Goal: Information Seeking & Learning: Learn about a topic

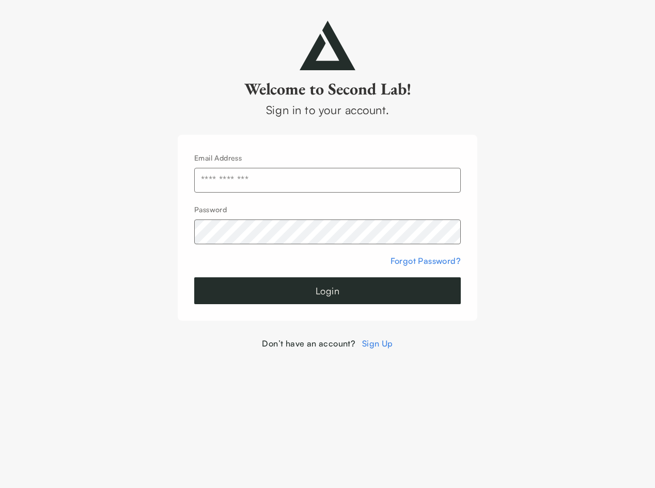
click at [376, 183] on input "text" at bounding box center [327, 180] width 267 height 25
type input "**********"
click at [194, 277] on button "Login" at bounding box center [327, 290] width 267 height 27
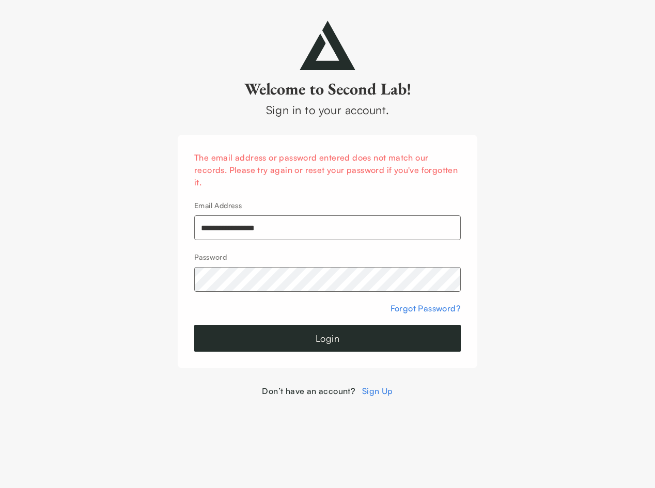
click at [194, 325] on button "Login" at bounding box center [327, 338] width 267 height 27
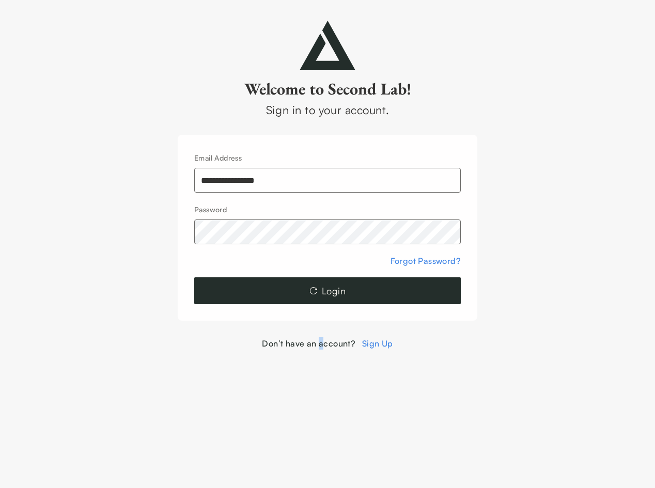
drag, startPoint x: 262, startPoint y: 389, endPoint x: 321, endPoint y: 381, distance: 59.5
click at [321, 350] on html "**********" at bounding box center [327, 175] width 655 height 350
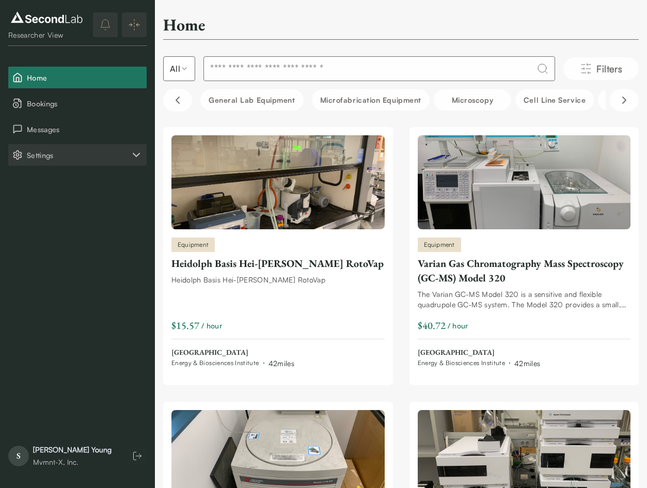
click at [136, 156] on icon "Settings" at bounding box center [136, 154] width 6 height 3
click at [51, 208] on button "Account" at bounding box center [77, 207] width 138 height 22
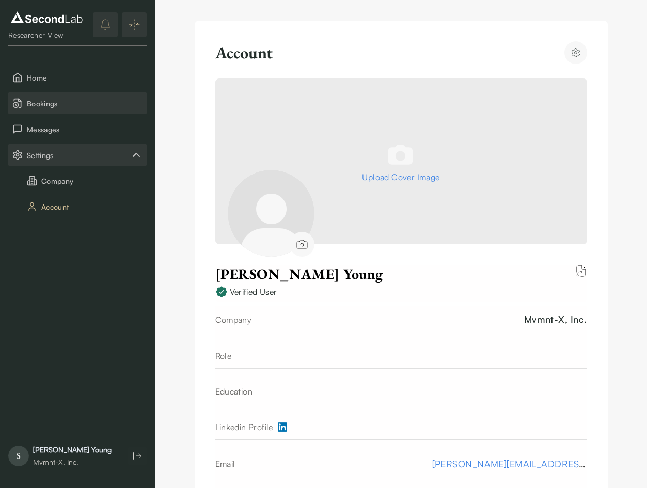
click at [44, 106] on span "Bookings" at bounding box center [85, 103] width 116 height 11
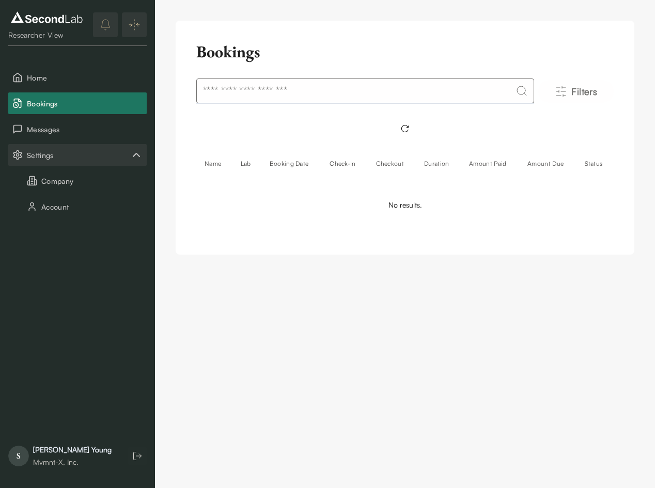
click at [268, 96] on input at bounding box center [365, 91] width 338 height 25
type input "*"
type input "**********"
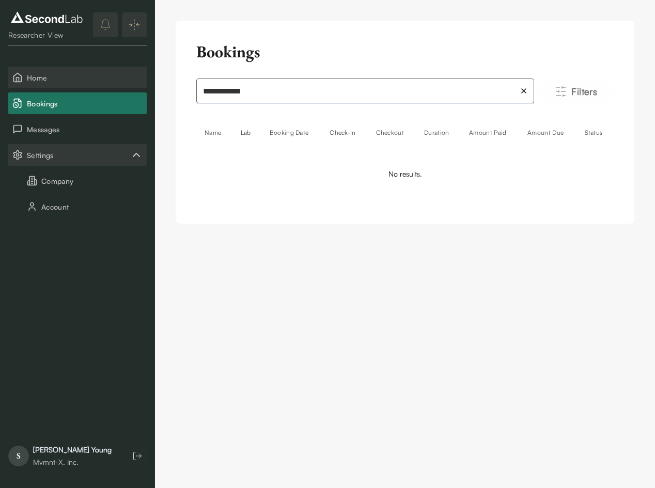
click at [38, 81] on span "Home" at bounding box center [85, 77] width 116 height 11
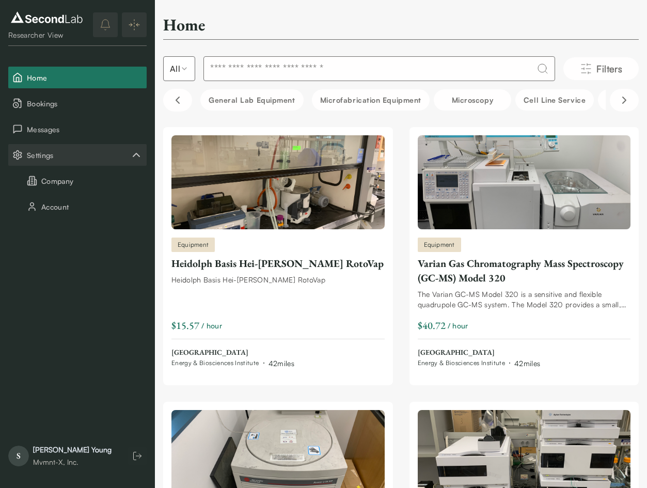
click at [249, 69] on input at bounding box center [380, 68] width 352 height 25
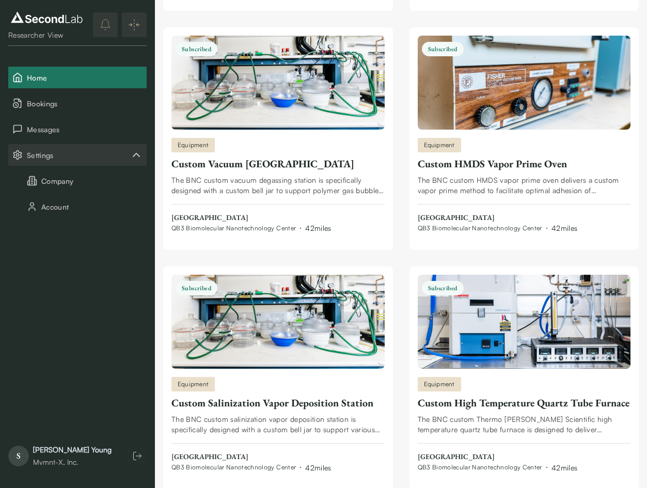
scroll to position [63, 0]
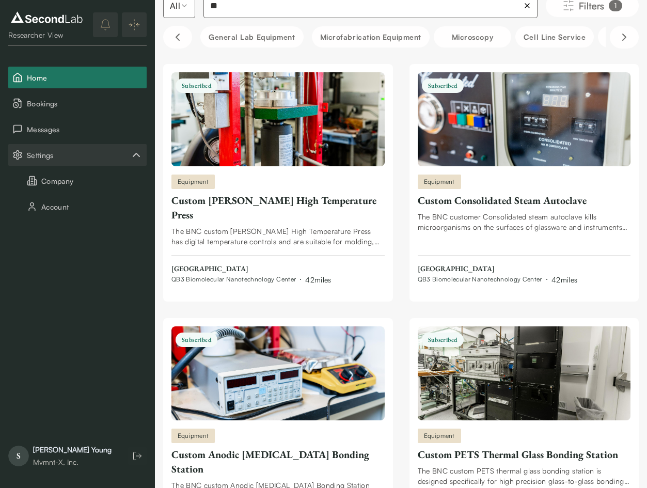
type input "*"
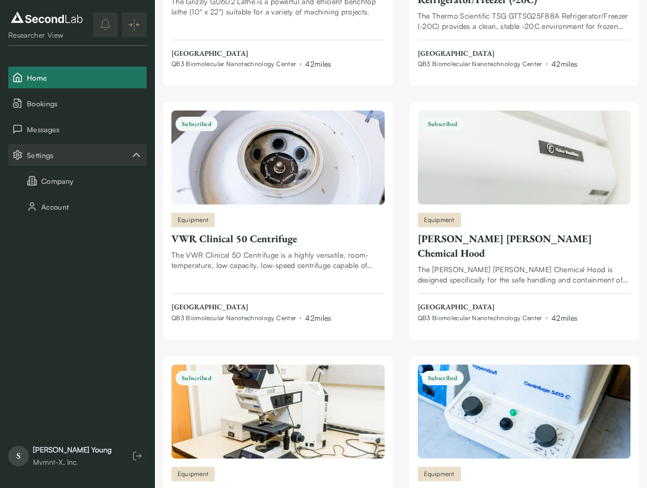
scroll to position [63, 0]
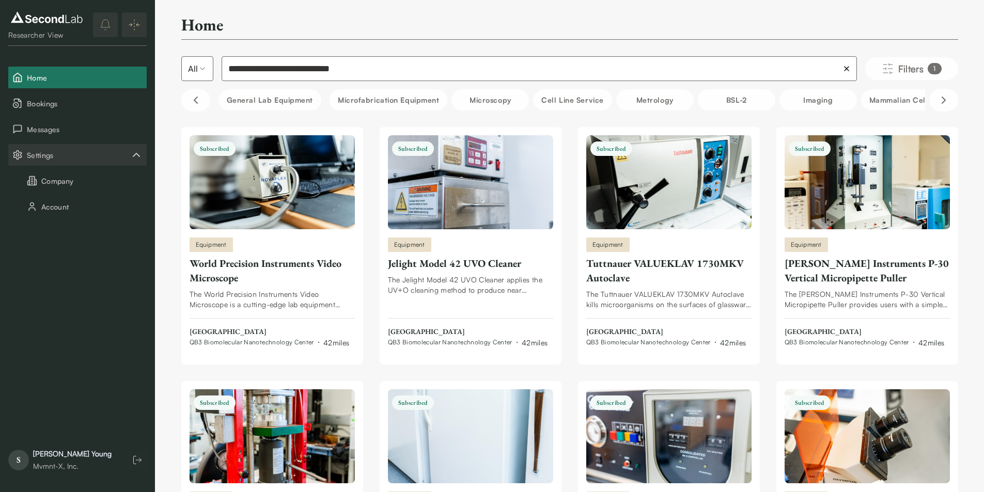
click at [396, 73] on input "**********" at bounding box center [539, 68] width 635 height 25
type input "**********"
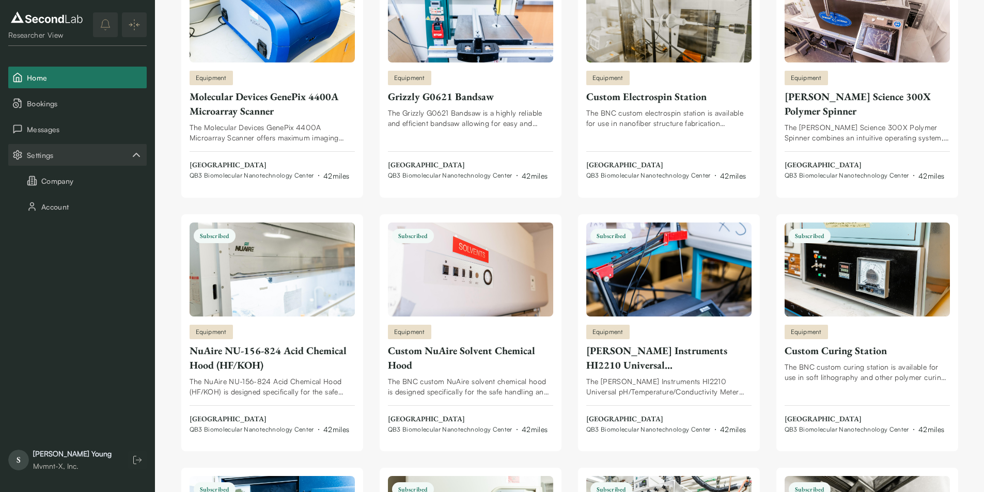
scroll to position [2923, 0]
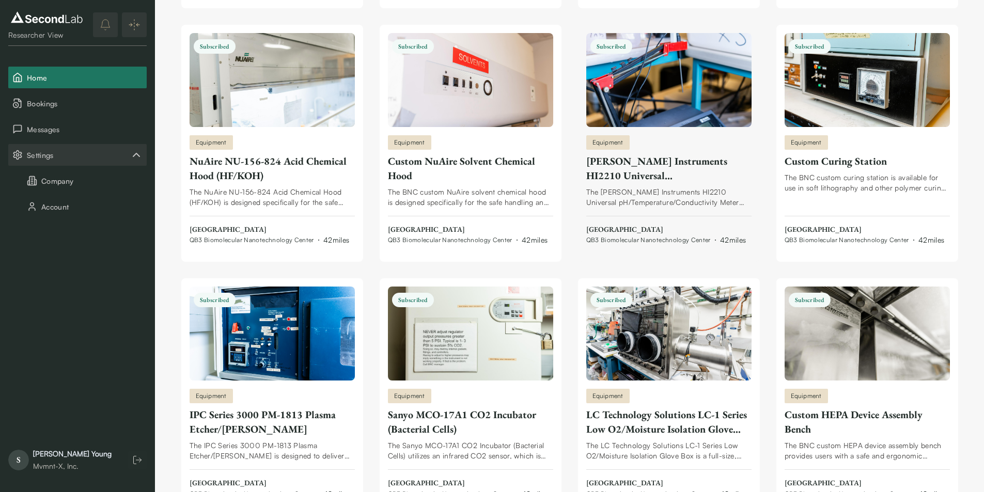
click at [607, 166] on div "Hanna Instruments HI2210 Universal pH/Temperature/Conductivity Meter" at bounding box center [668, 168] width 165 height 29
click at [56, 101] on span "Bookings" at bounding box center [85, 103] width 116 height 11
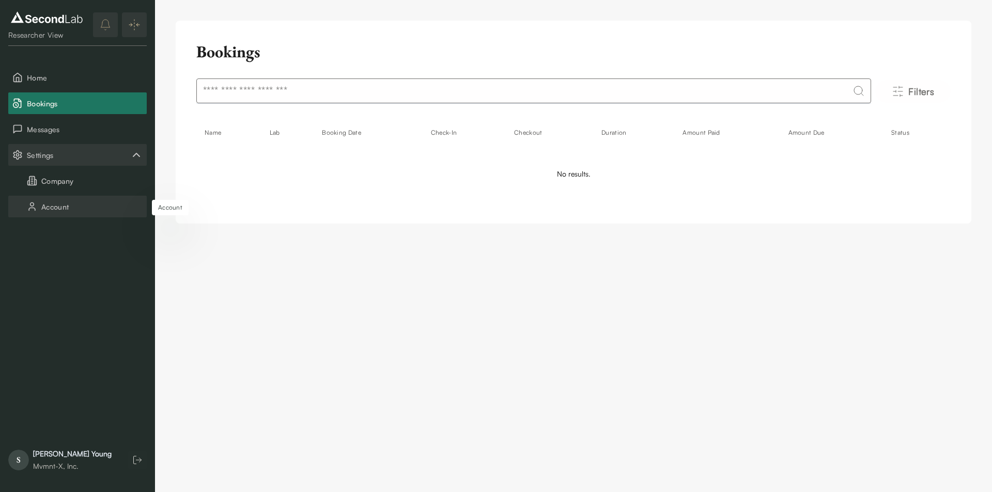
click at [54, 204] on button "Account" at bounding box center [77, 207] width 138 height 22
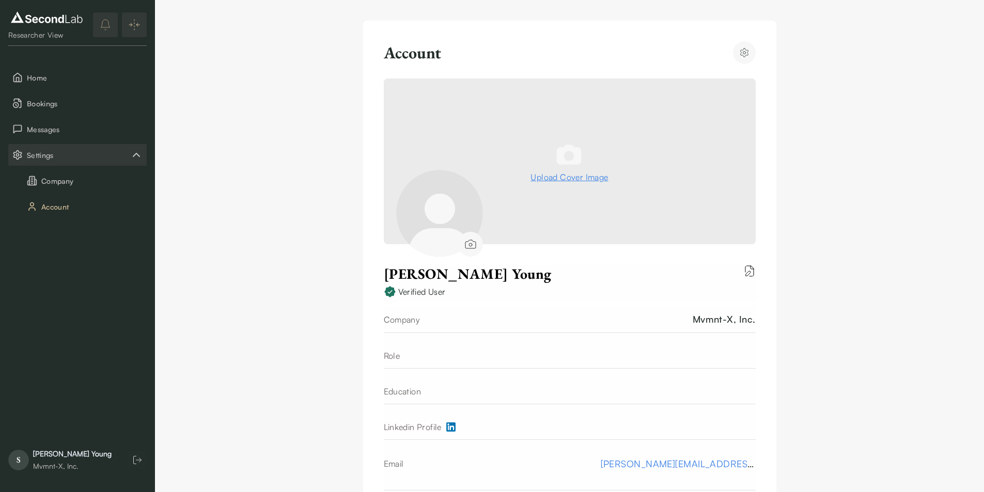
click at [211, 159] on div "Account Upload Cover Image Sarah Young Verified User Company Mvmnt-X, Inc. Role…" at bounding box center [569, 301] width 829 height 602
click at [64, 179] on button "Company" at bounding box center [77, 181] width 138 height 22
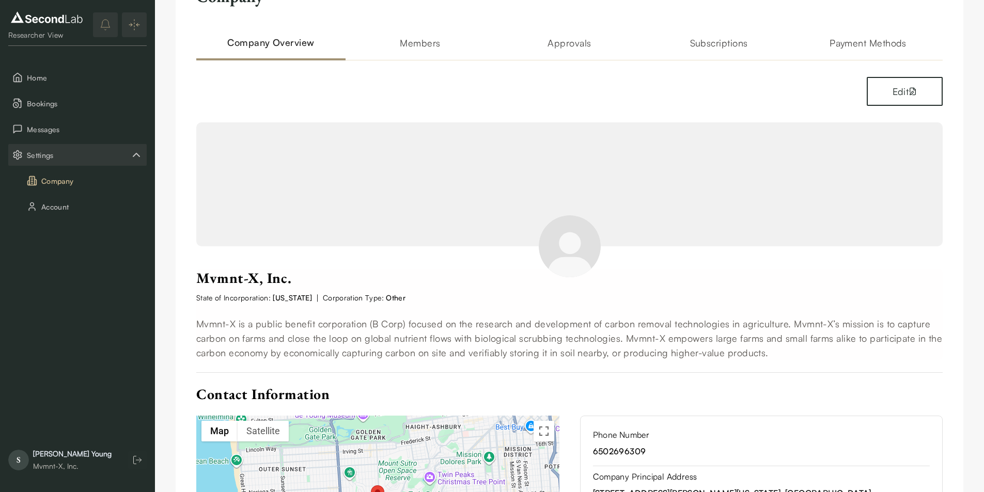
scroll to position [26, 0]
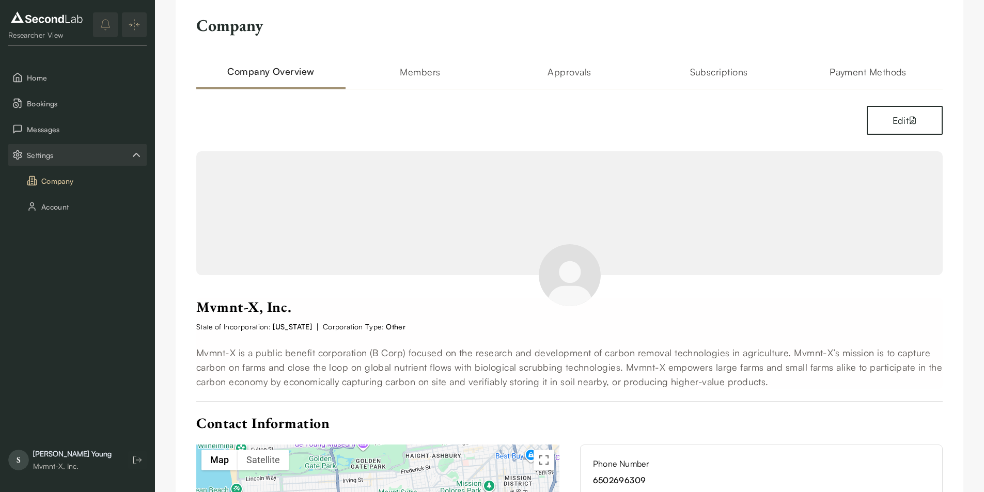
click at [654, 76] on h2 "Subscriptions" at bounding box center [718, 77] width 149 height 25
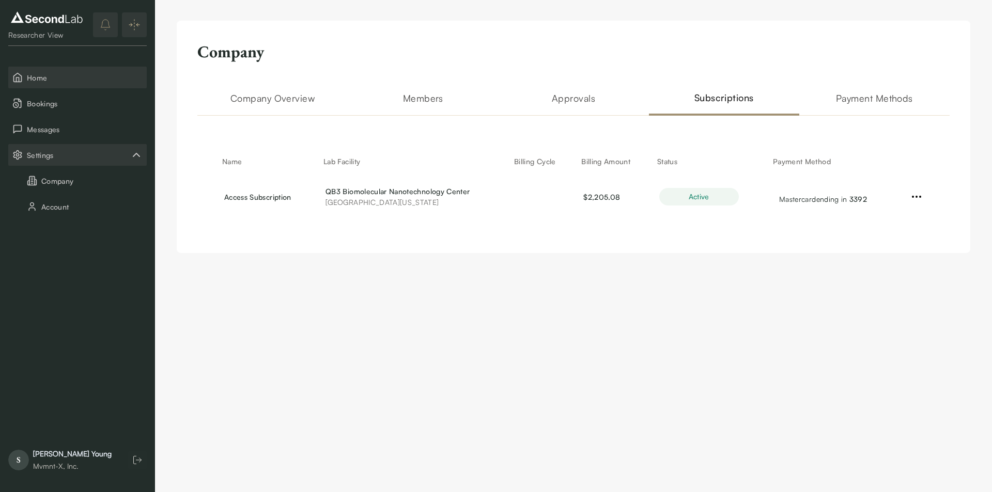
click at [29, 77] on span "Home" at bounding box center [85, 77] width 116 height 11
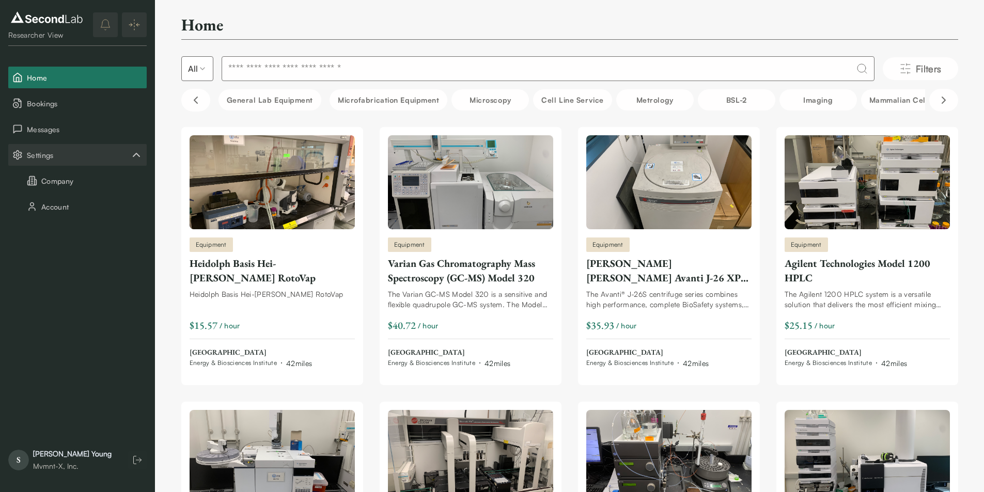
click at [48, 219] on div "Researcher View Home Bookings Messages Settings Company Account S Sarah Young M…" at bounding box center [77, 246] width 155 height 492
click at [67, 206] on button "Account" at bounding box center [77, 207] width 138 height 22
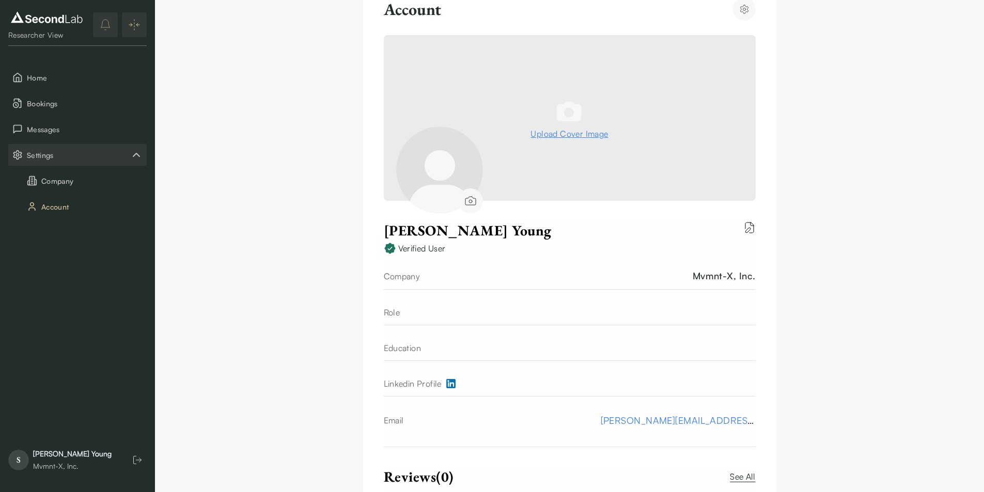
scroll to position [110, 0]
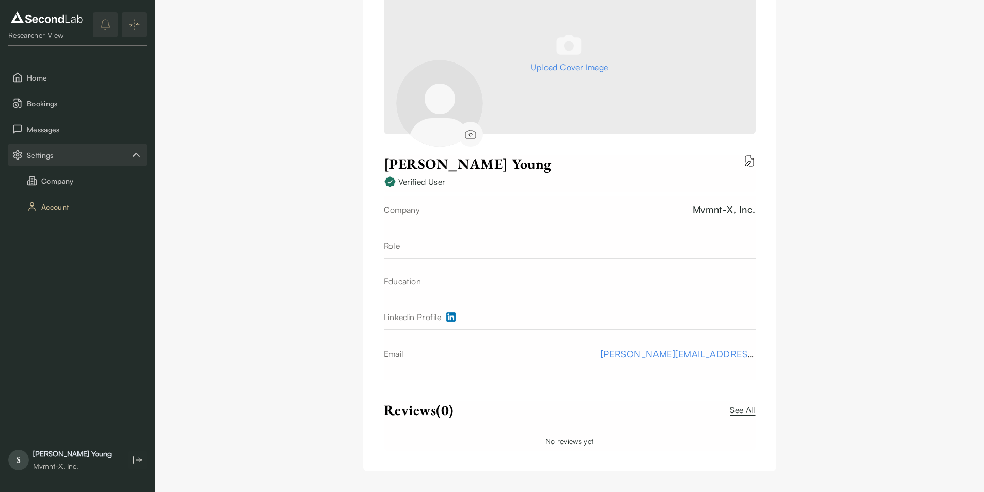
click at [66, 450] on div "[PERSON_NAME]" at bounding box center [72, 454] width 79 height 10
click at [35, 79] on span "Home" at bounding box center [85, 77] width 116 height 11
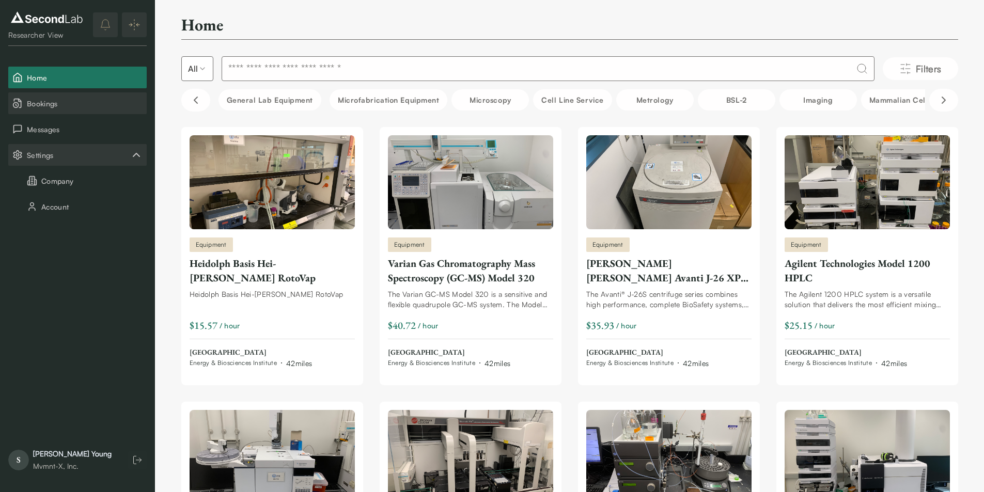
click at [35, 104] on span "Bookings" at bounding box center [85, 103] width 116 height 11
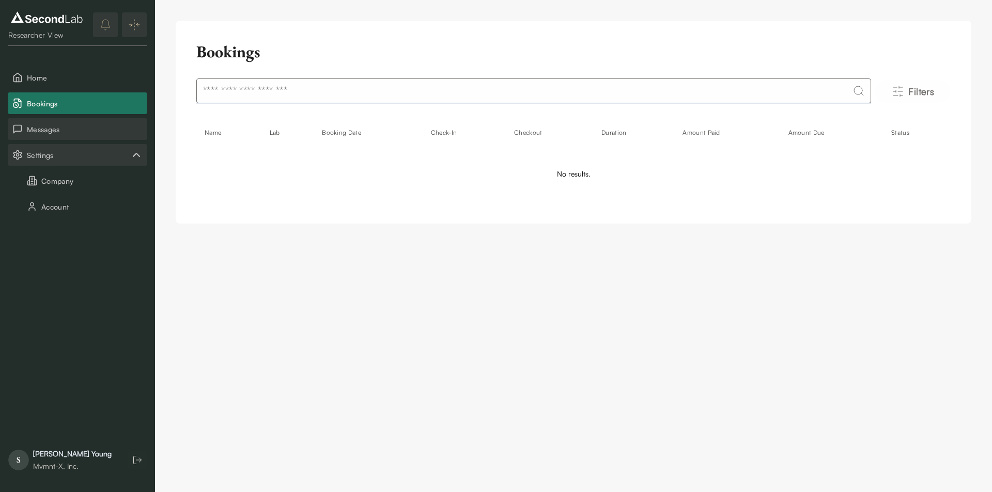
click at [50, 135] on button "Messages" at bounding box center [77, 129] width 138 height 22
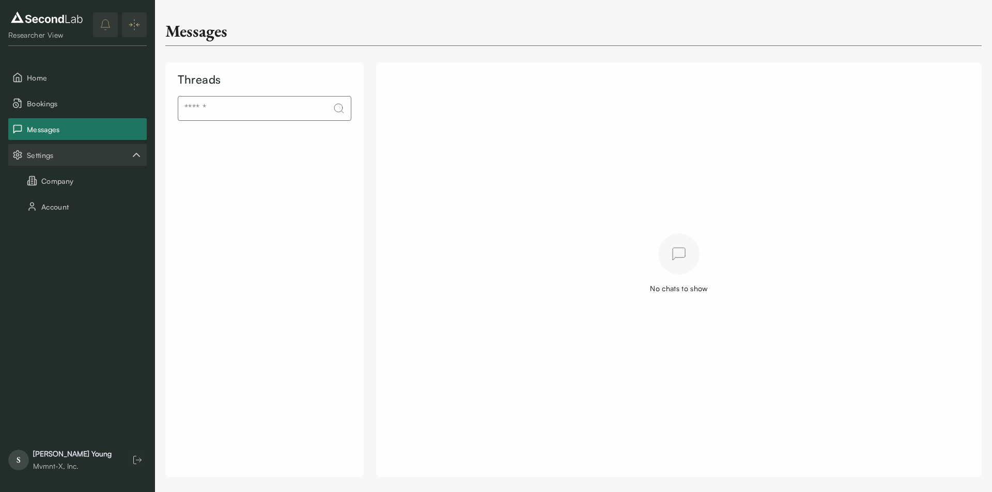
click at [41, 158] on span "Settings" at bounding box center [78, 155] width 103 height 11
click at [49, 186] on button "Company" at bounding box center [77, 181] width 138 height 22
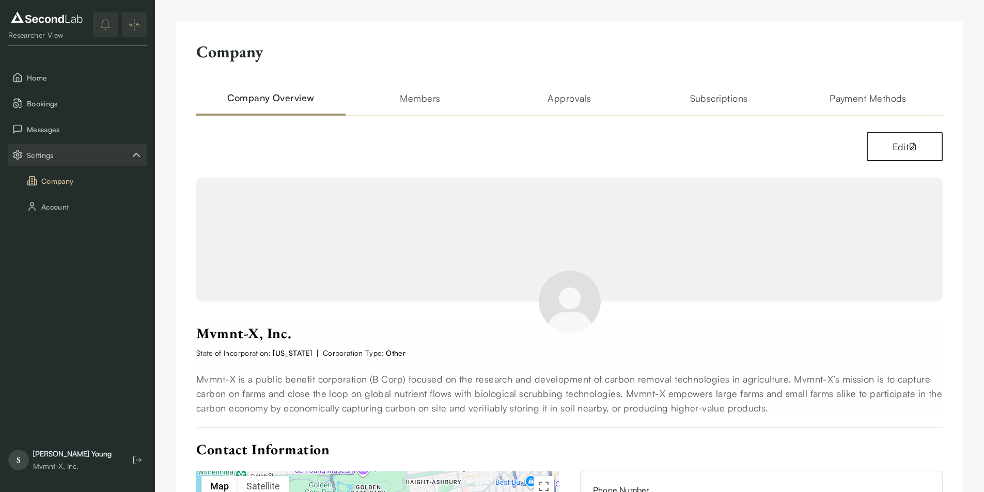
click at [576, 100] on h2 "Approvals" at bounding box center [569, 103] width 149 height 25
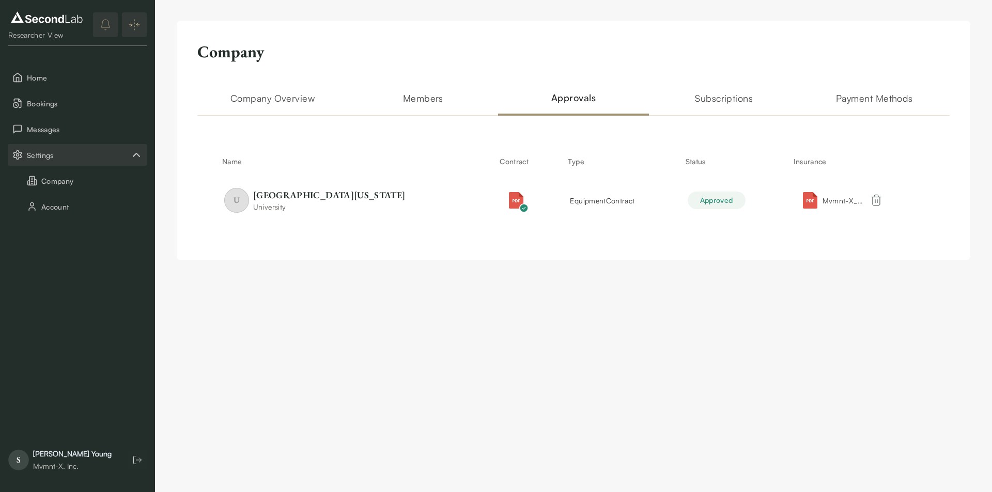
click at [428, 101] on h2 "Members" at bounding box center [423, 103] width 150 height 25
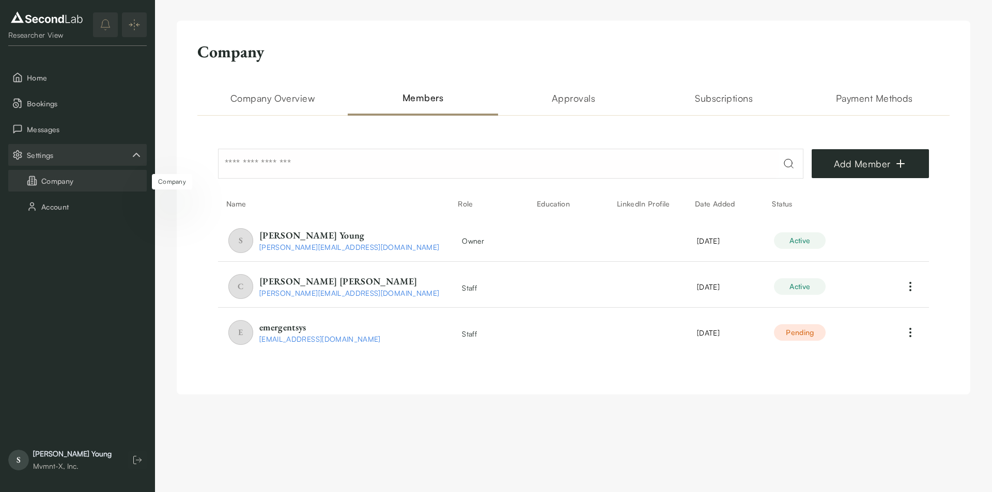
click at [46, 184] on button "Company" at bounding box center [77, 181] width 138 height 22
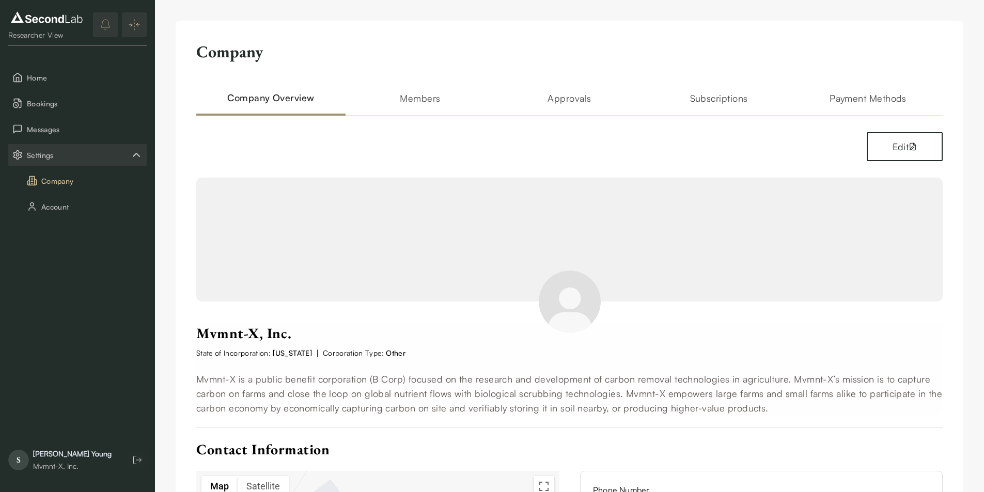
scroll to position [198, 0]
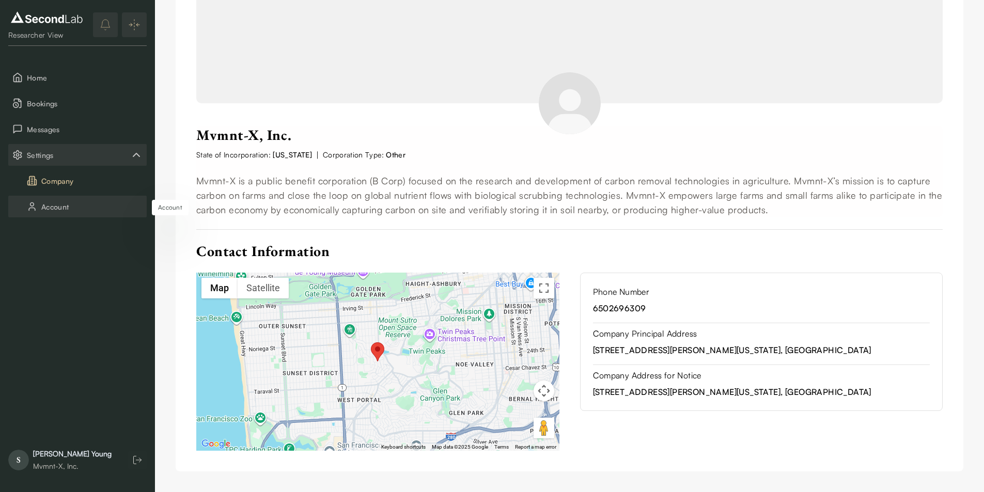
click at [51, 207] on button "Account" at bounding box center [77, 207] width 138 height 22
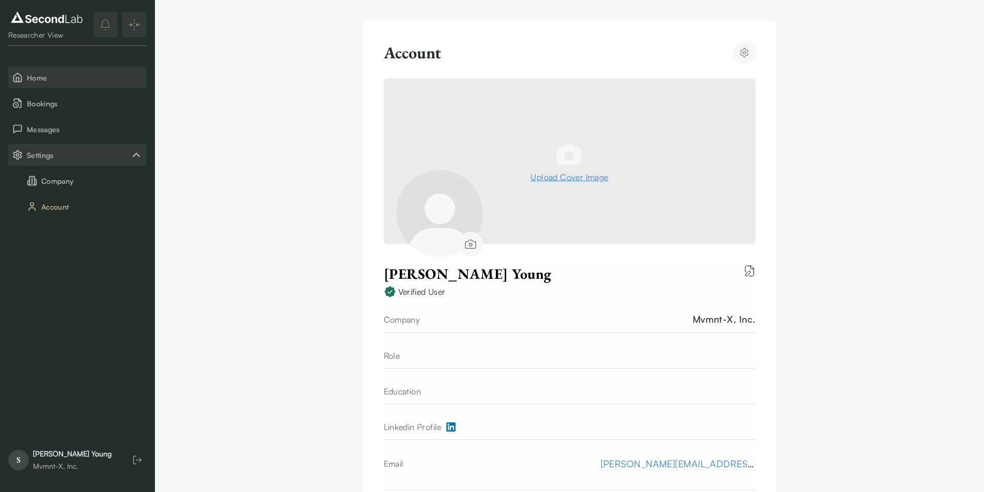
click at [57, 78] on span "Home" at bounding box center [85, 77] width 116 height 11
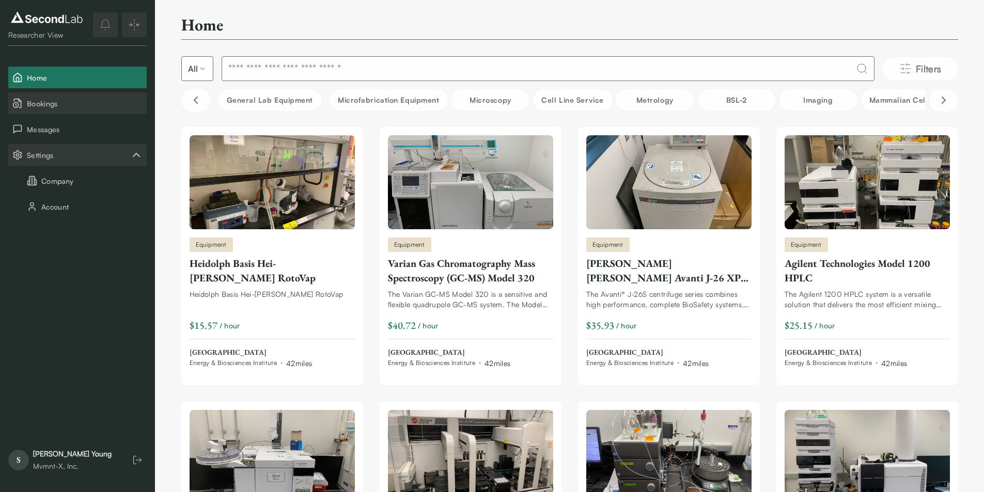
click at [47, 105] on span "Bookings" at bounding box center [85, 103] width 116 height 11
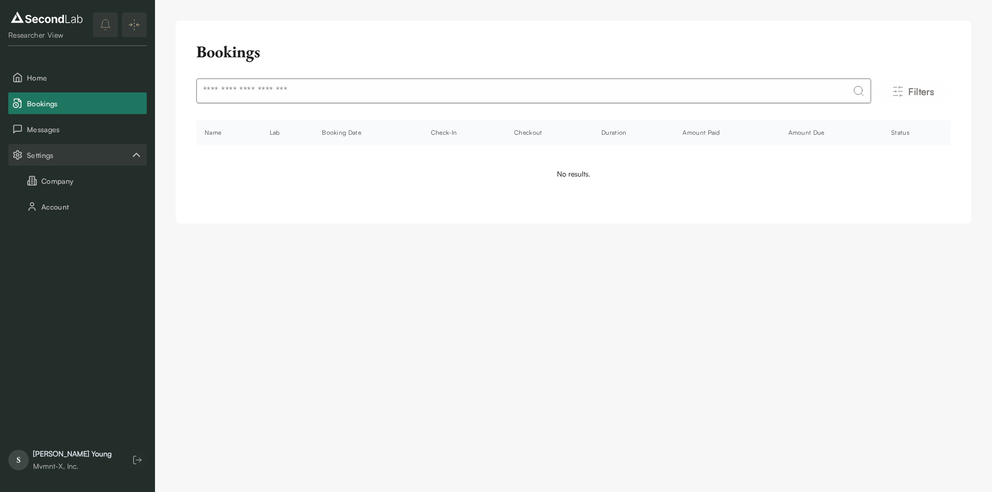
click at [204, 132] on th "Name" at bounding box center [228, 132] width 65 height 25
click at [58, 72] on span "Home" at bounding box center [85, 77] width 116 height 11
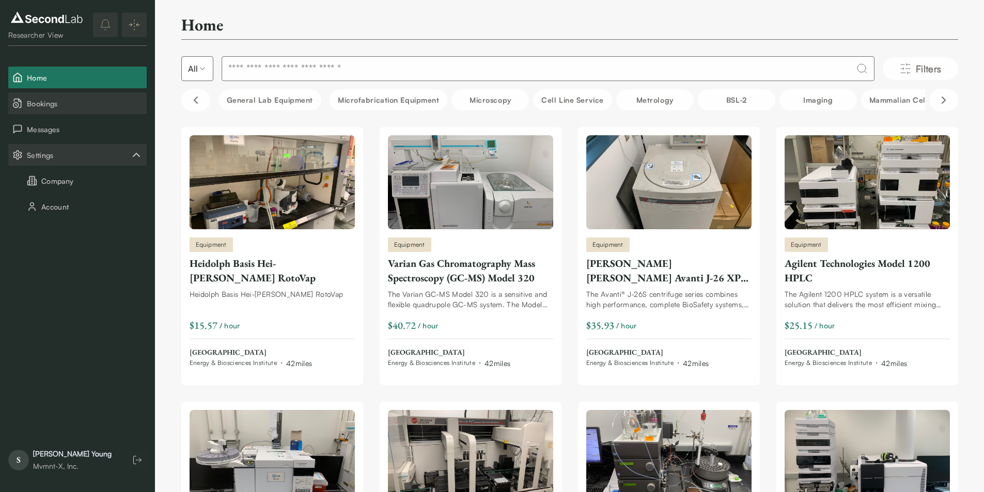
click at [66, 103] on span "Bookings" at bounding box center [85, 103] width 116 height 11
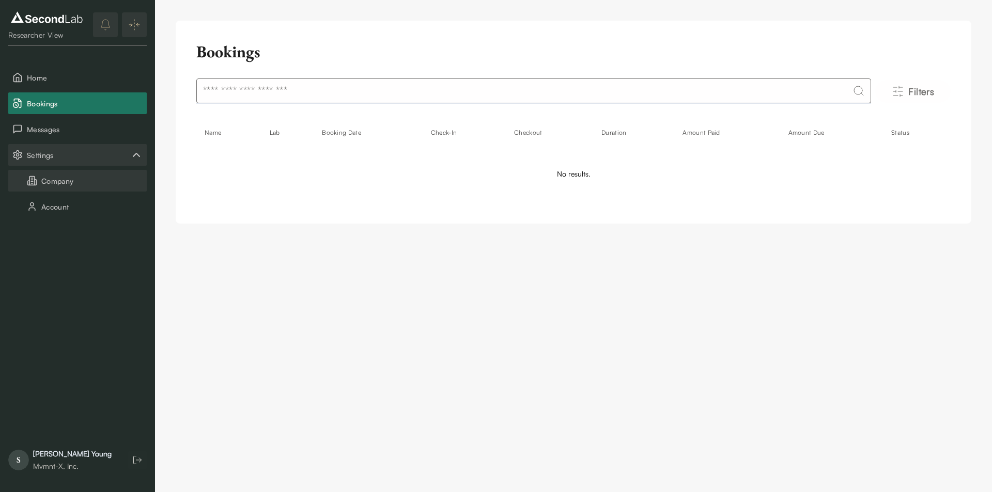
click at [53, 181] on button "Company" at bounding box center [77, 181] width 138 height 22
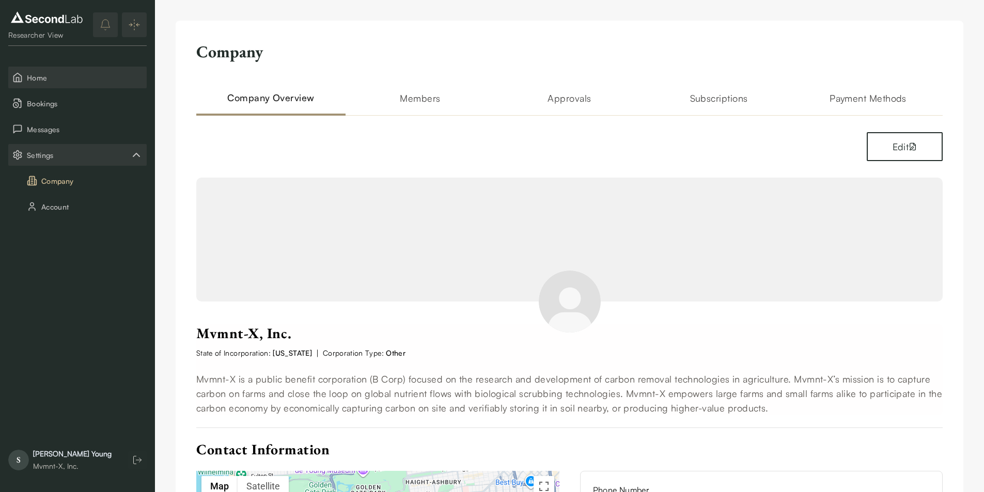
click at [39, 79] on span "Home" at bounding box center [85, 77] width 116 height 11
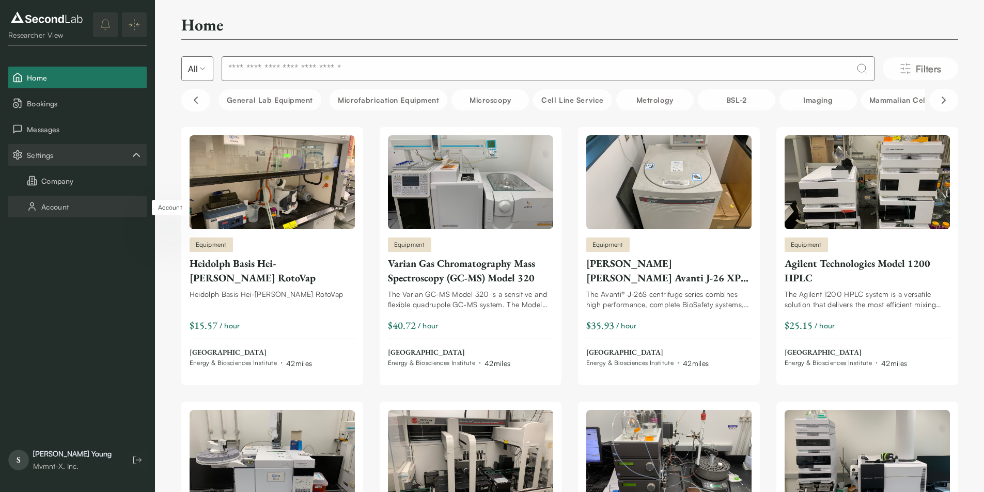
click at [60, 209] on button "Account" at bounding box center [77, 207] width 138 height 22
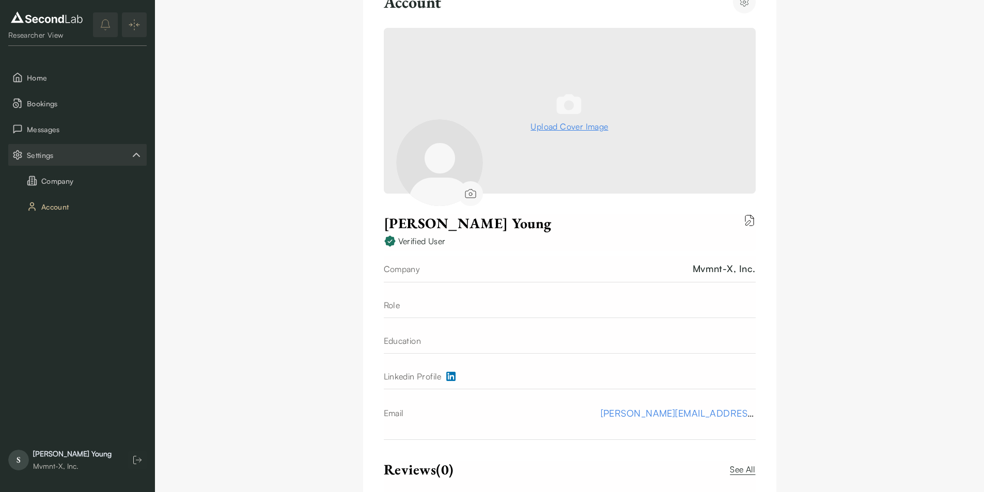
scroll to position [110, 0]
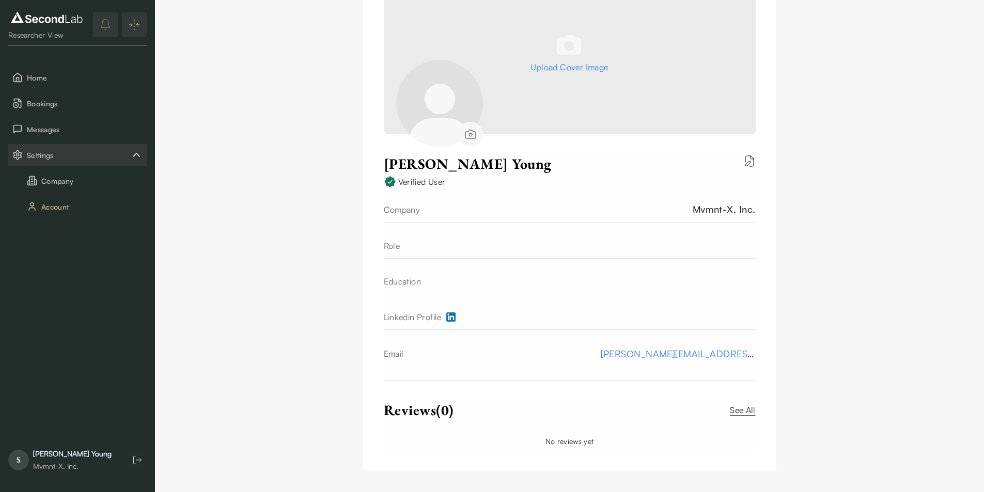
click at [57, 193] on div "Company Account" at bounding box center [77, 194] width 138 height 48
click at [57, 182] on button "Company" at bounding box center [77, 181] width 138 height 22
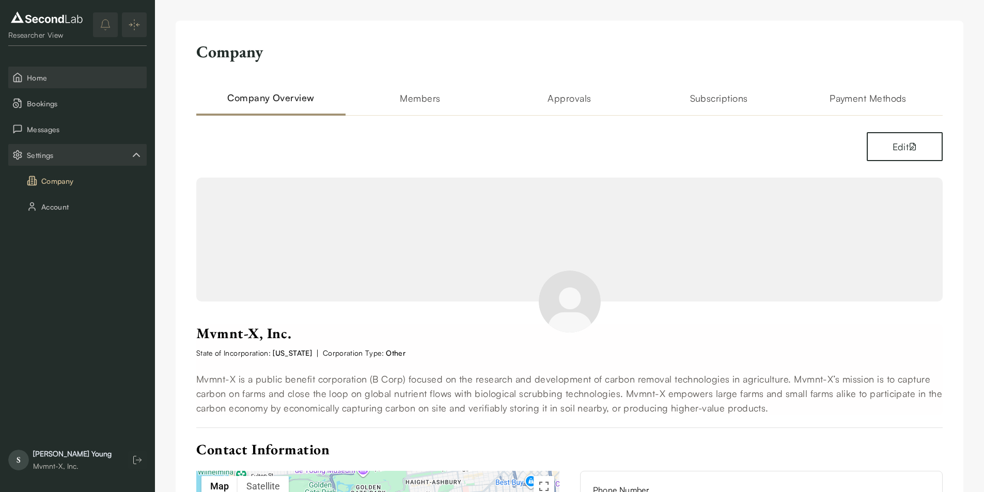
click at [44, 79] on span "Home" at bounding box center [85, 77] width 116 height 11
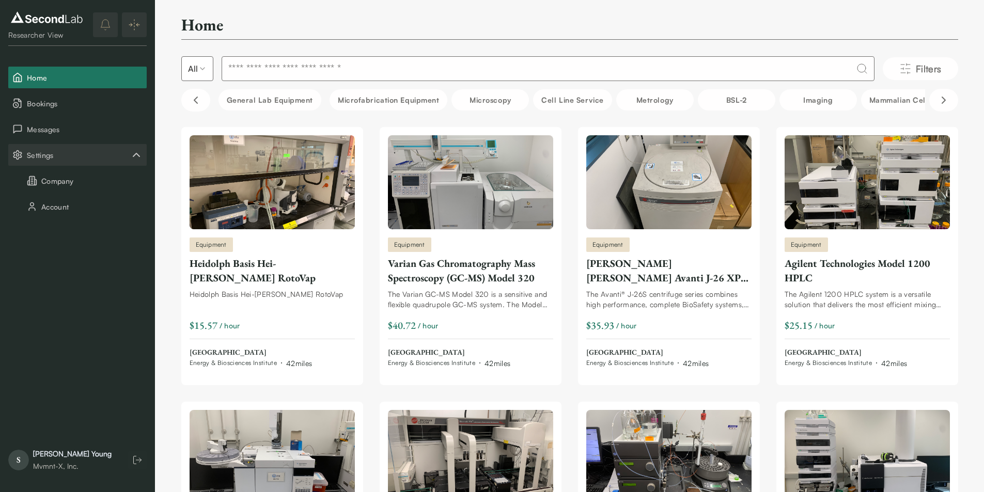
click at [31, 18] on img at bounding box center [46, 17] width 77 height 17
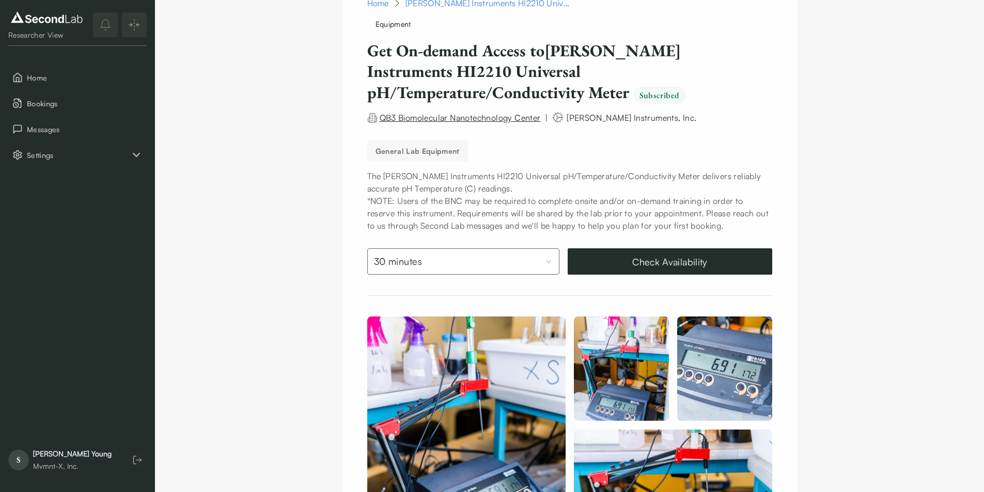
scroll to position [45, 0]
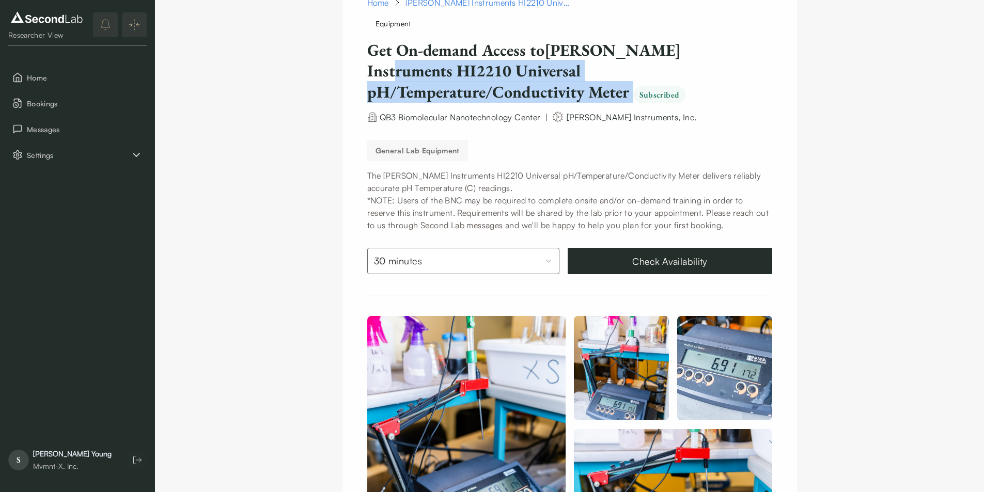
drag, startPoint x: 368, startPoint y: 70, endPoint x: 412, endPoint y: 89, distance: 47.4
click at [412, 89] on h1 "Get On-demand Access to [PERSON_NAME] Instruments HI2210 Universal pH/Temperatu…" at bounding box center [543, 71] width 352 height 63
copy h1 "HI2210 Universal pH/Temperature/Conductivity Meter"
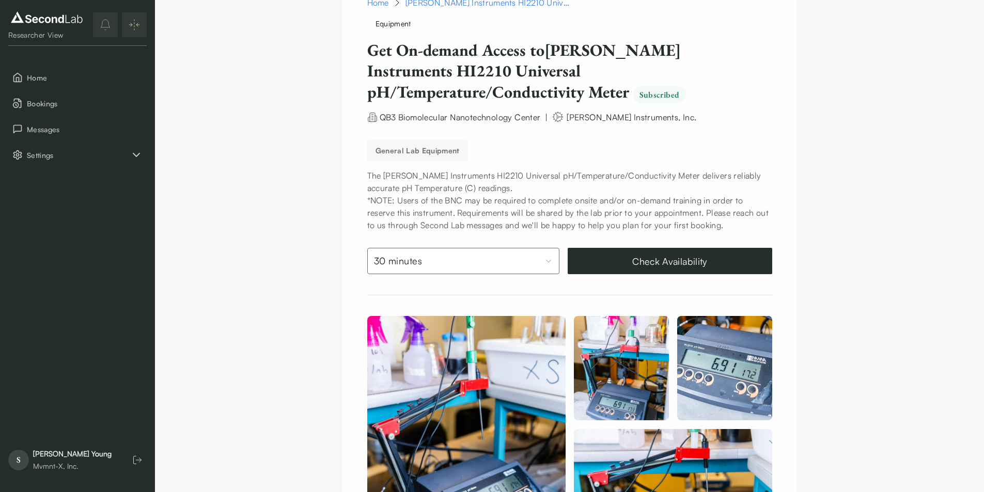
click at [409, 115] on span "QB3 Biomolecular Nanotechnology Center" at bounding box center [460, 117] width 161 height 10
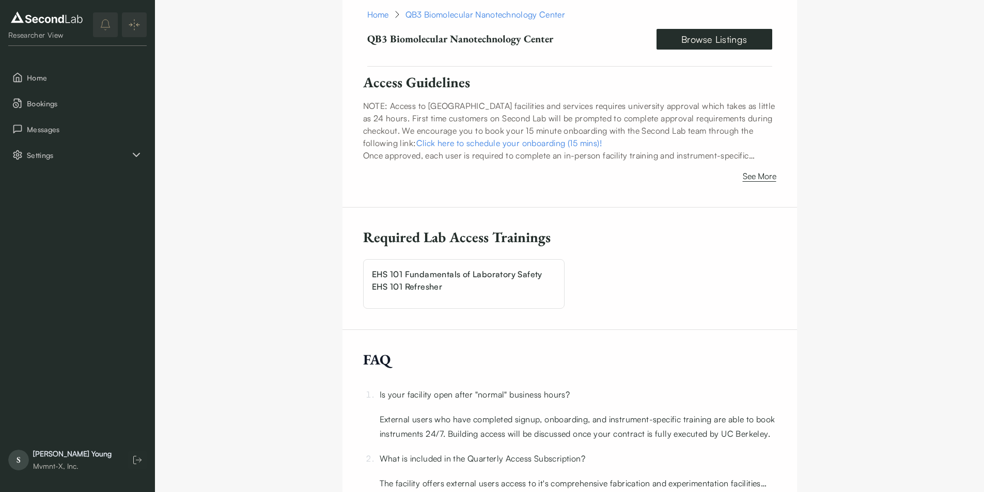
scroll to position [2528, 0]
click at [139, 153] on icon "Settings" at bounding box center [136, 154] width 6 height 3
click at [61, 209] on button "Account" at bounding box center [77, 207] width 138 height 22
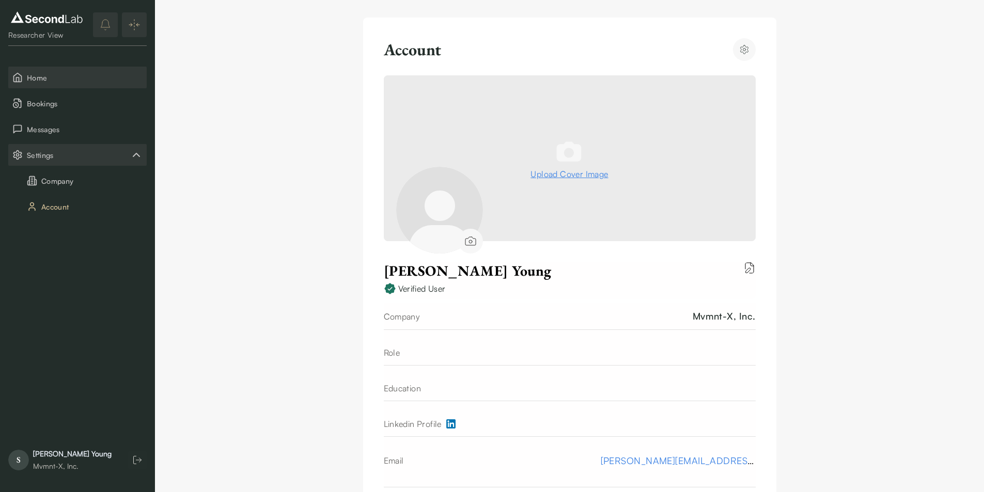
scroll to position [4, 0]
click at [49, 115] on menu "Home Bookings Messages Settings Company Account" at bounding box center [77, 142] width 138 height 151
click at [49, 103] on span "Bookings" at bounding box center [85, 103] width 116 height 11
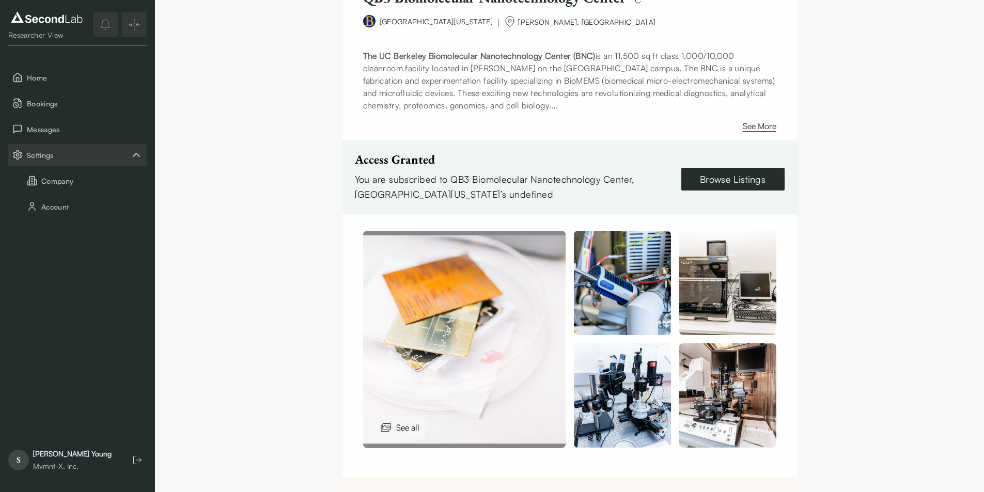
scroll to position [244, 0]
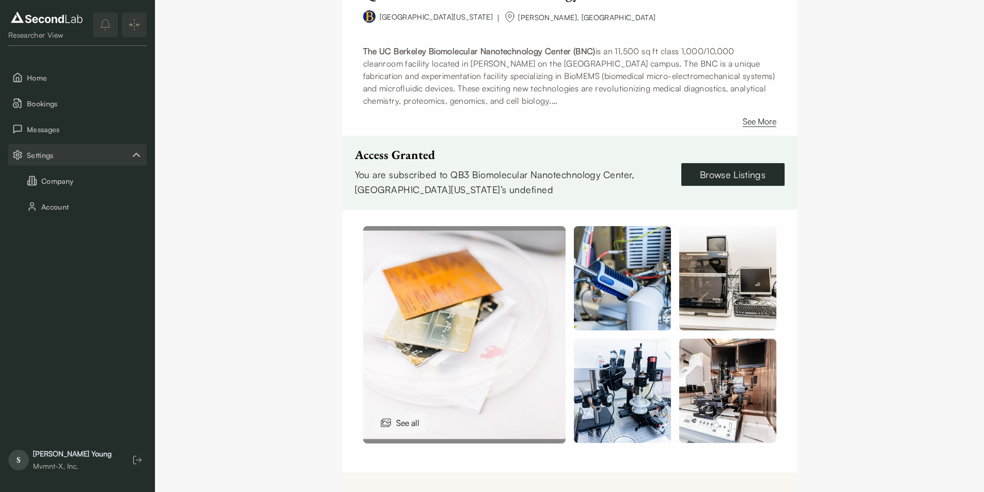
drag, startPoint x: 356, startPoint y: 157, endPoint x: 578, endPoint y: 195, distance: 224.8
click at [578, 195] on div "Access Granted You are subscribed to QB3 Biomolecular Nanotechnology Center, Un…" at bounding box center [512, 172] width 314 height 49
copy div "Access Granted You are subscribed to QB3 Biomolecular Nanotechnology Center, Un…"
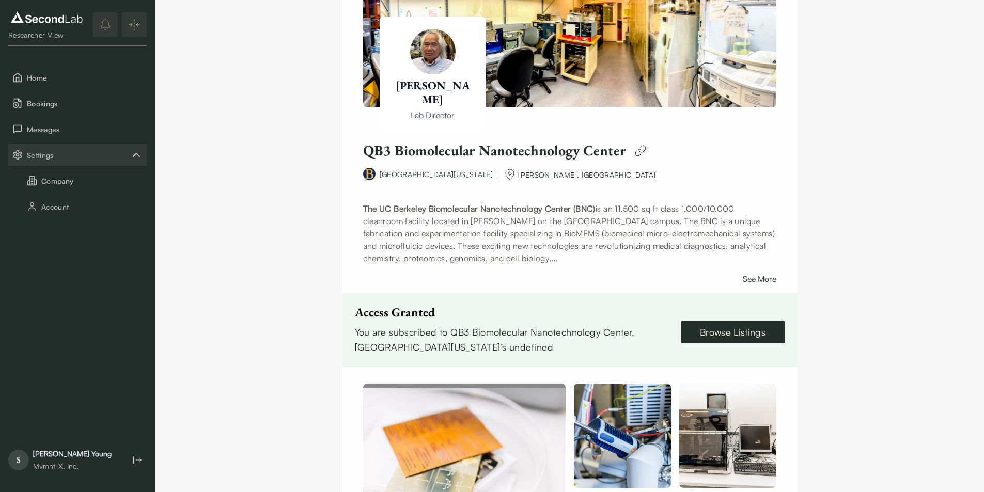
scroll to position [0, 0]
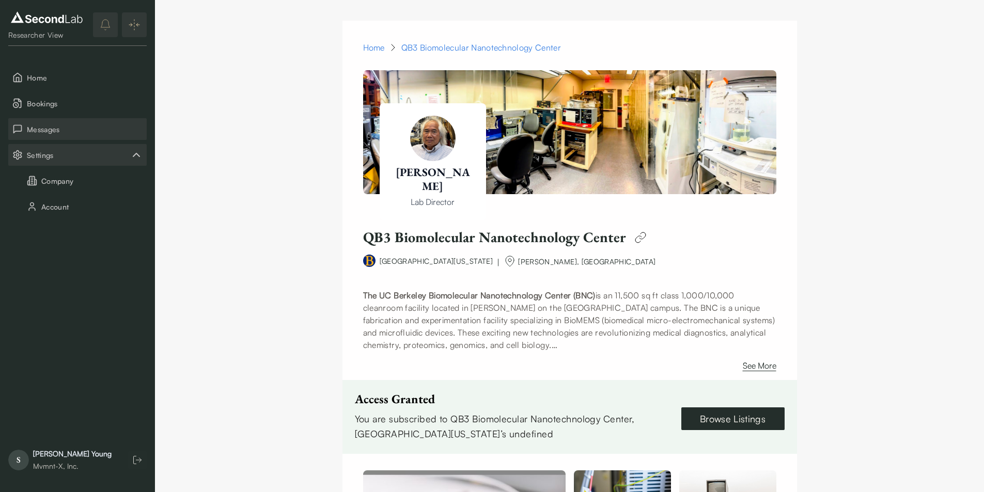
click at [40, 134] on span "Messages" at bounding box center [85, 129] width 116 height 11
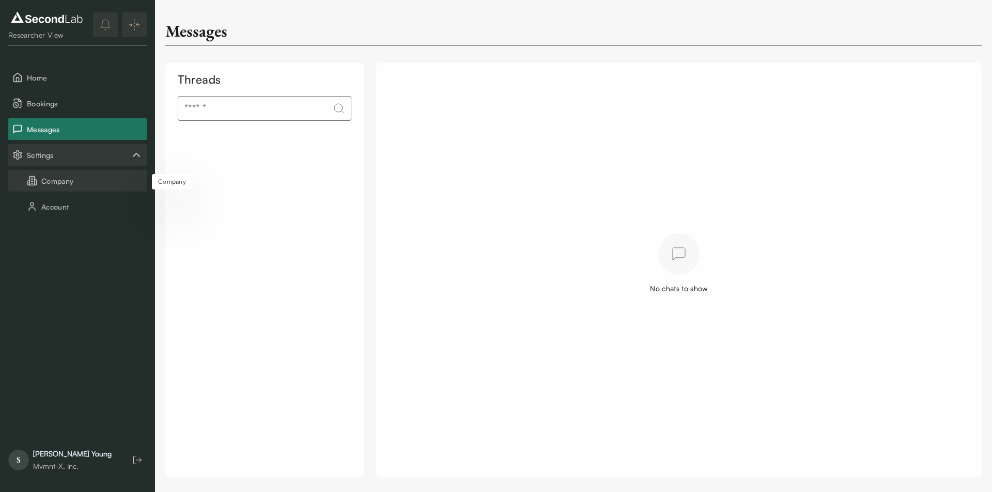
click at [61, 177] on button "Company" at bounding box center [77, 181] width 138 height 22
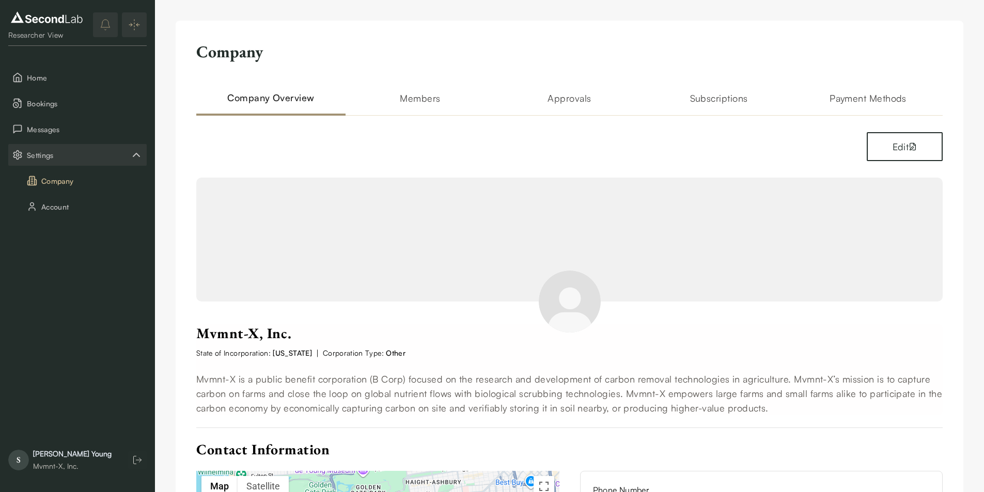
click at [729, 106] on h2 "Subscriptions" at bounding box center [718, 103] width 149 height 25
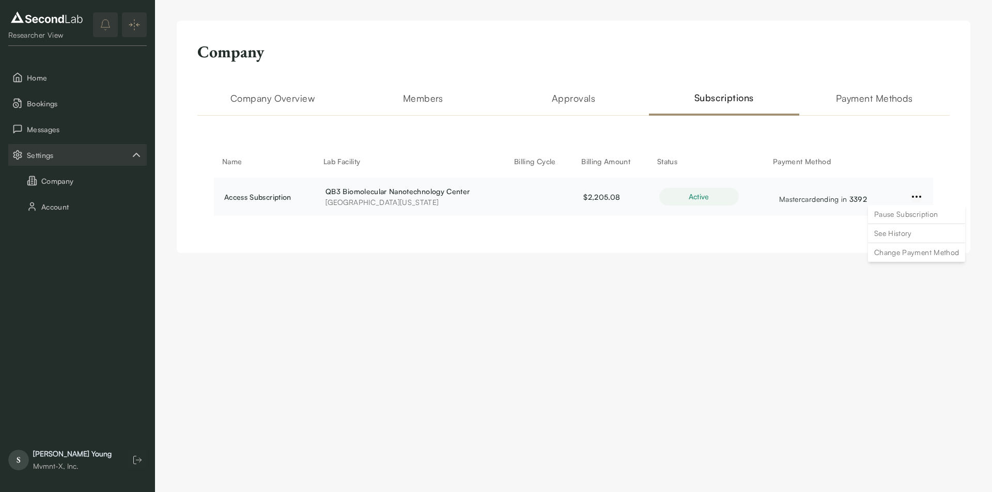
click at [918, 196] on html "SKIP TO CONTENT Researcher View Home Bookings Messages Settings Company Account…" at bounding box center [496, 137] width 992 height 274
click at [707, 199] on html "SKIP TO CONTENT Researcher View Home Bookings Messages Settings Company Account…" at bounding box center [496, 137] width 992 height 274
click at [579, 95] on h2 "Approvals" at bounding box center [573, 103] width 150 height 25
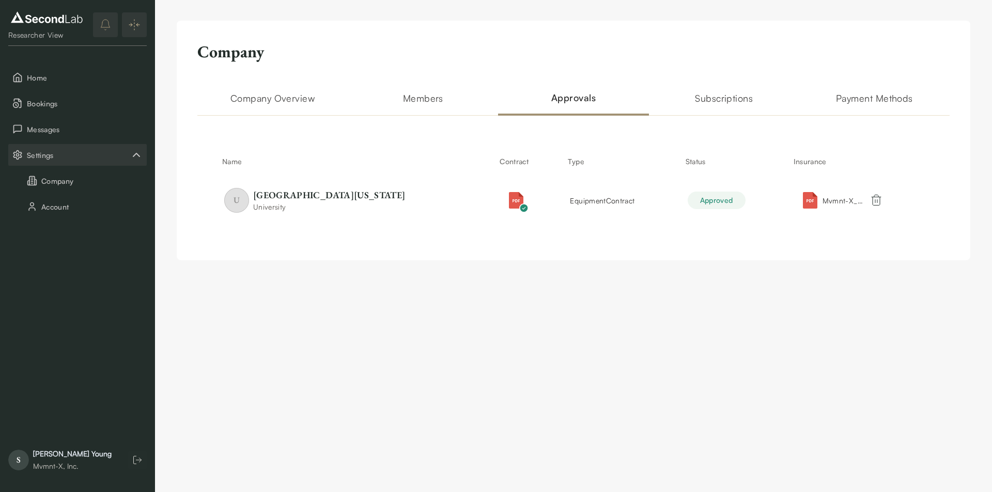
click at [434, 93] on h2 "Members" at bounding box center [423, 103] width 150 height 25
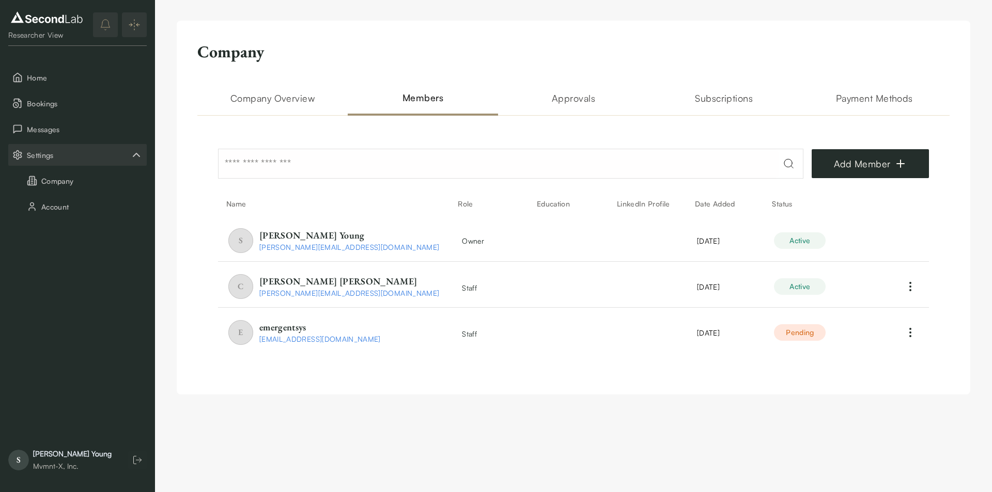
click at [846, 105] on h2 "Payment Methods" at bounding box center [874, 103] width 150 height 25
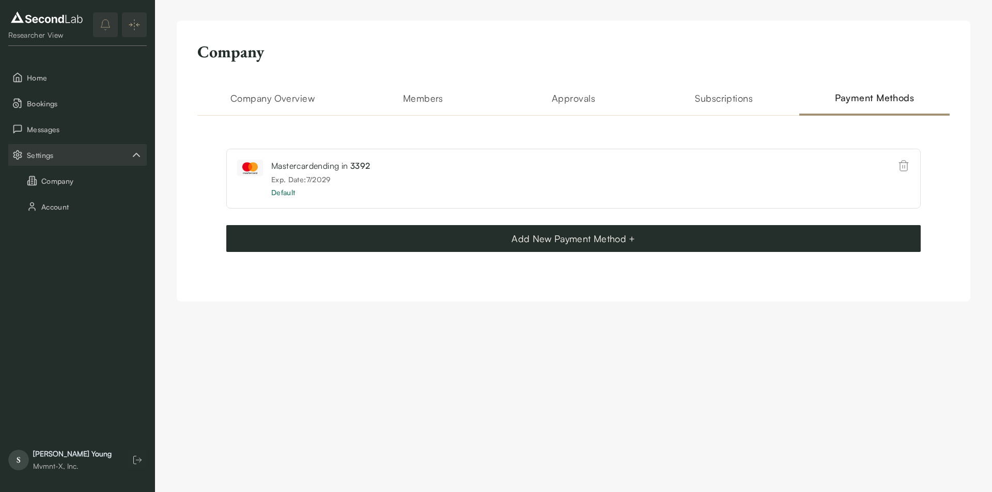
click at [722, 100] on h2 "Subscriptions" at bounding box center [724, 103] width 150 height 25
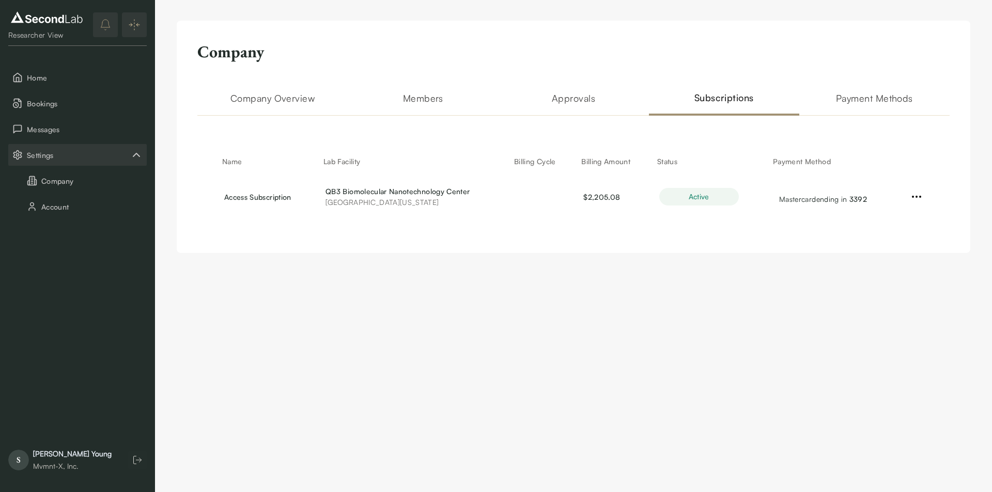
click at [288, 99] on h2 "Company Overview" at bounding box center [272, 103] width 150 height 25
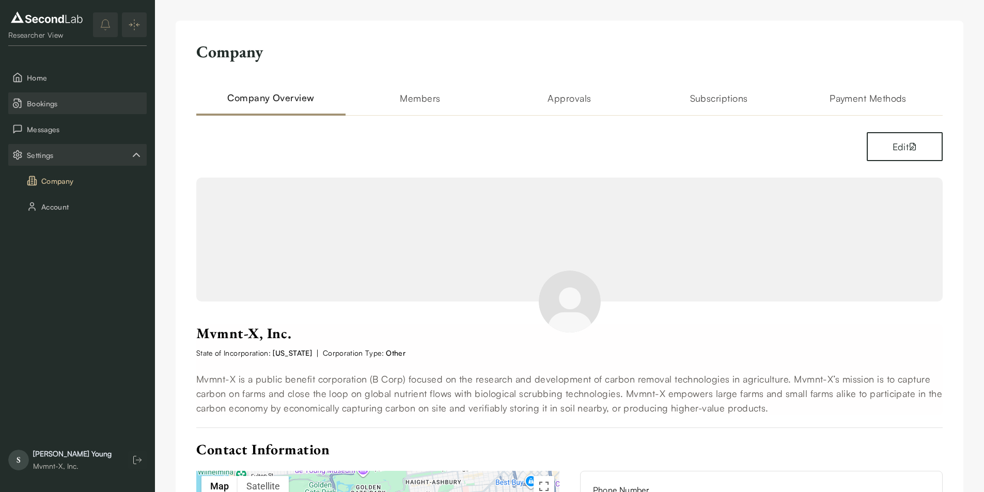
click at [50, 105] on span "Bookings" at bounding box center [85, 103] width 116 height 11
click at [704, 105] on h2 "Subscriptions" at bounding box center [718, 103] width 149 height 25
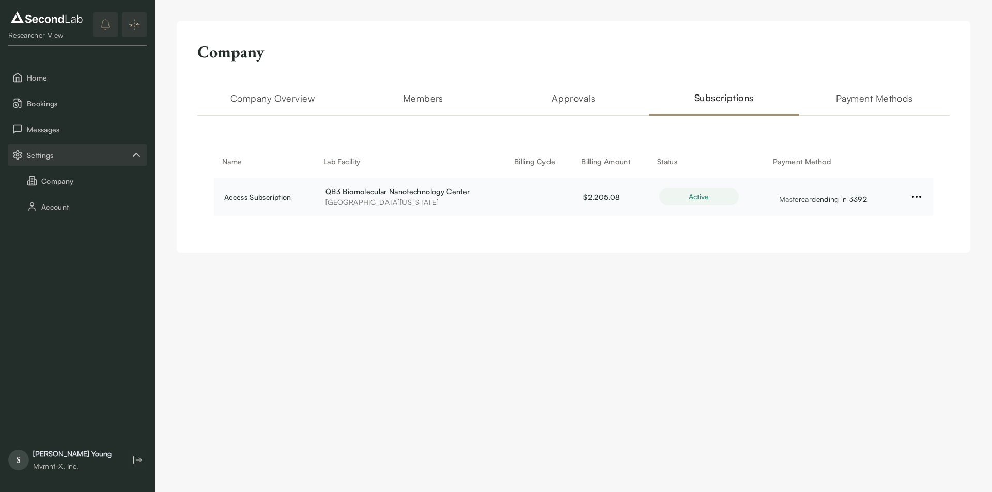
click at [924, 198] on td at bounding box center [914, 197] width 38 height 38
click at [914, 196] on html "SKIP TO CONTENT Researcher View Home Bookings Messages Settings Company Account…" at bounding box center [496, 137] width 992 height 274
click at [895, 232] on div "See History" at bounding box center [916, 233] width 97 height 19
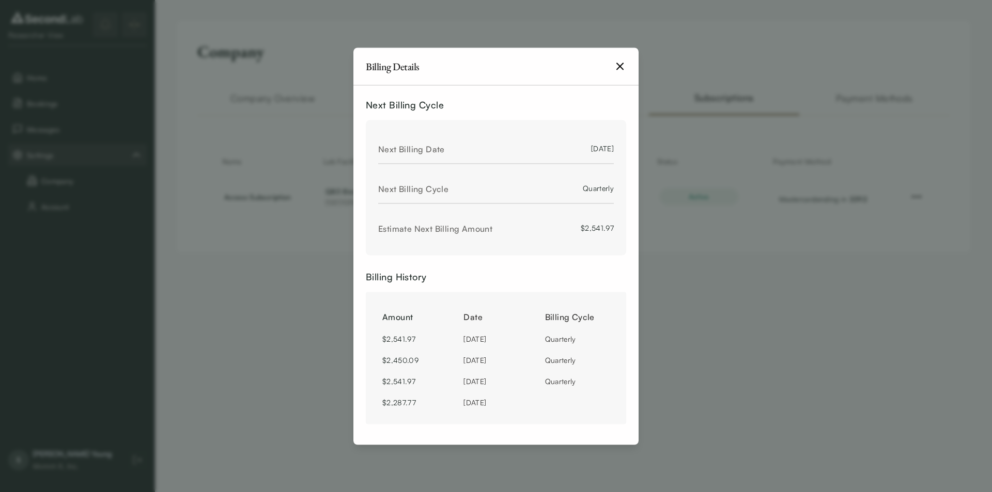
click at [619, 64] on icon "button" at bounding box center [620, 66] width 12 height 12
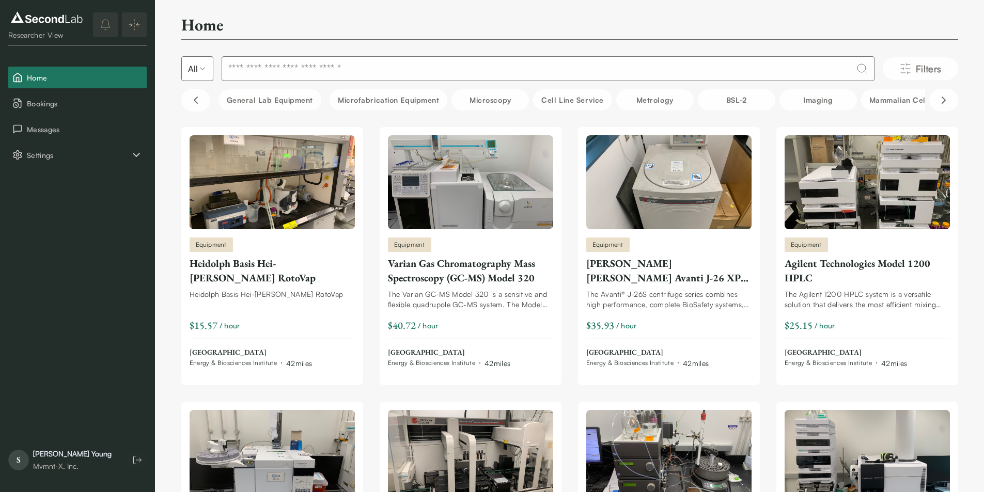
click at [61, 459] on div "[PERSON_NAME]" at bounding box center [72, 454] width 79 height 10
click at [54, 98] on span "Bookings" at bounding box center [85, 103] width 116 height 11
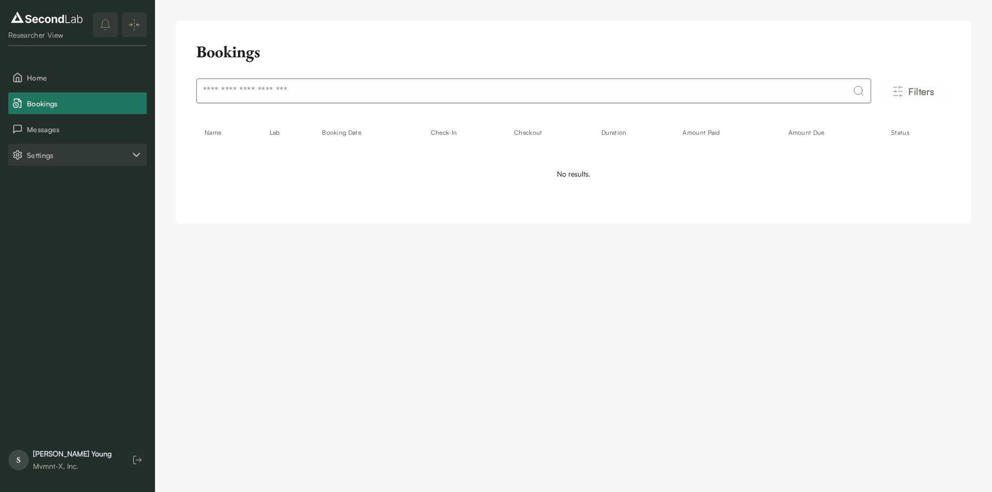
click at [46, 159] on span "Settings" at bounding box center [78, 155] width 103 height 11
click at [67, 206] on button "Account" at bounding box center [77, 207] width 138 height 22
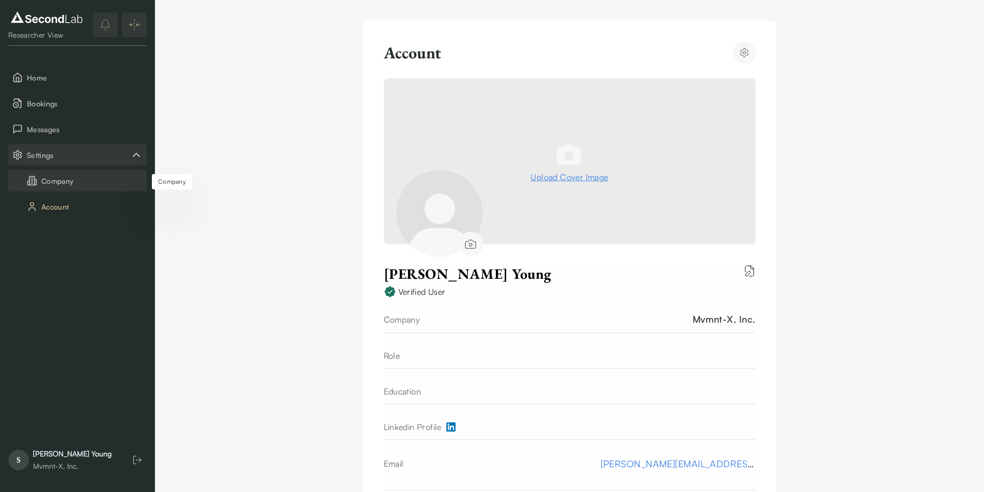
click at [68, 181] on button "Company" at bounding box center [77, 181] width 138 height 22
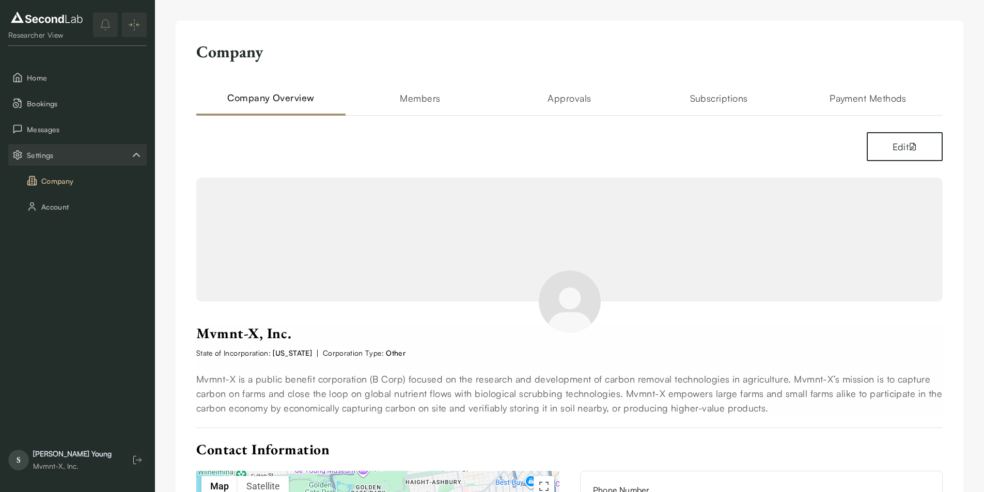
click at [698, 97] on h2 "Subscriptions" at bounding box center [718, 103] width 149 height 25
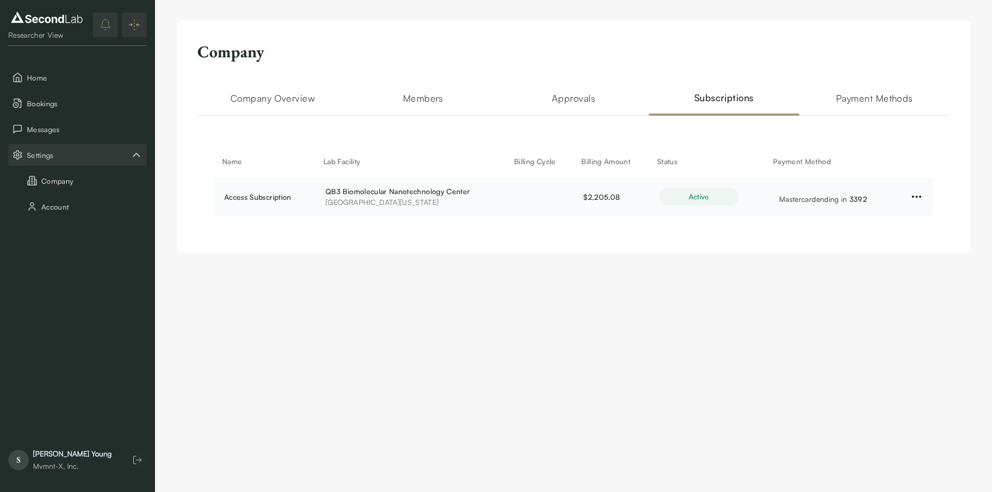
click at [913, 204] on td at bounding box center [914, 197] width 38 height 38
click at [918, 191] on html "SKIP TO CONTENT Researcher View Home Bookings Messages Settings Company Account…" at bounding box center [496, 137] width 992 height 274
click at [903, 230] on div "See History" at bounding box center [916, 233] width 97 height 19
